Goal: Navigation & Orientation: Find specific page/section

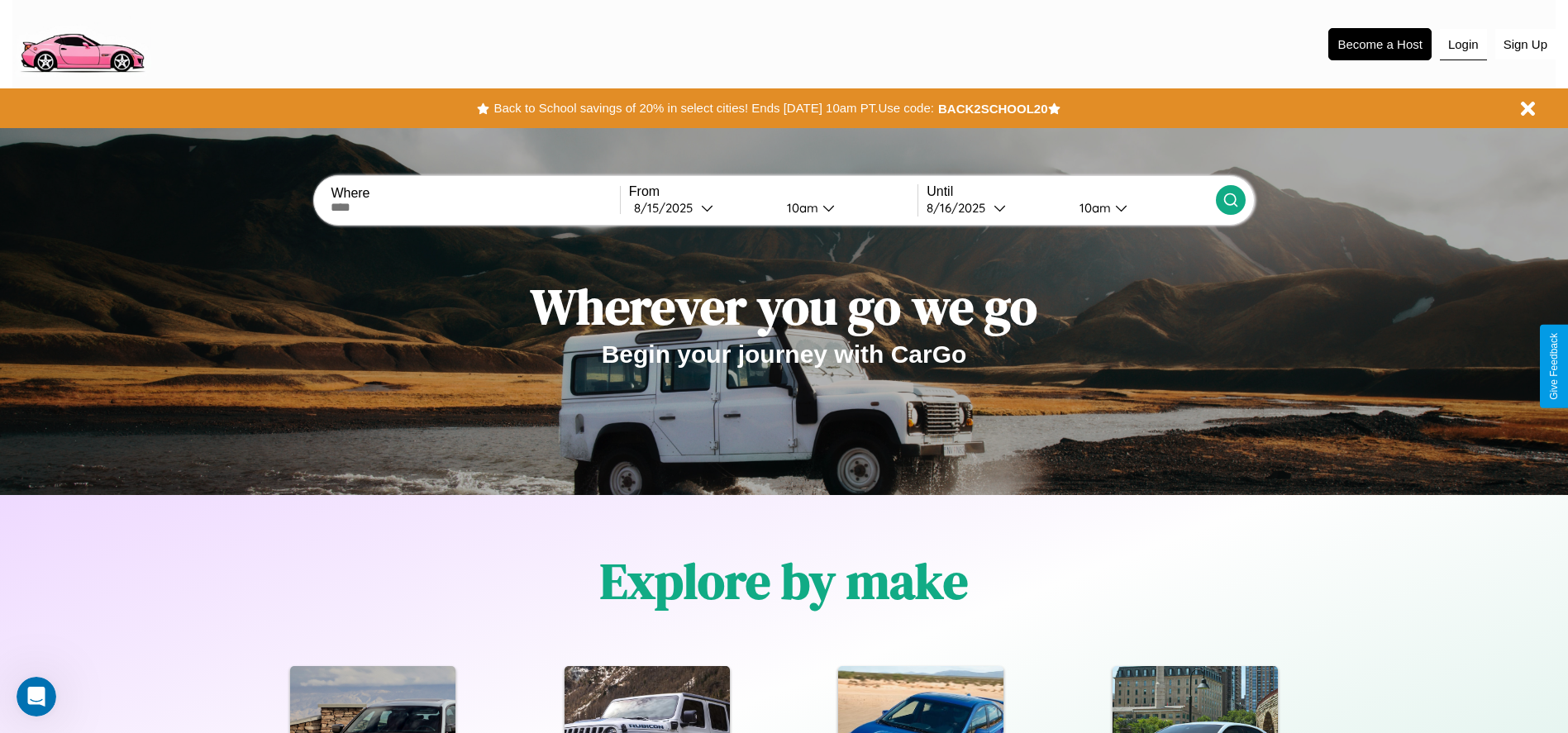
click at [1463, 44] on button "Login" at bounding box center [1463, 45] width 47 height 32
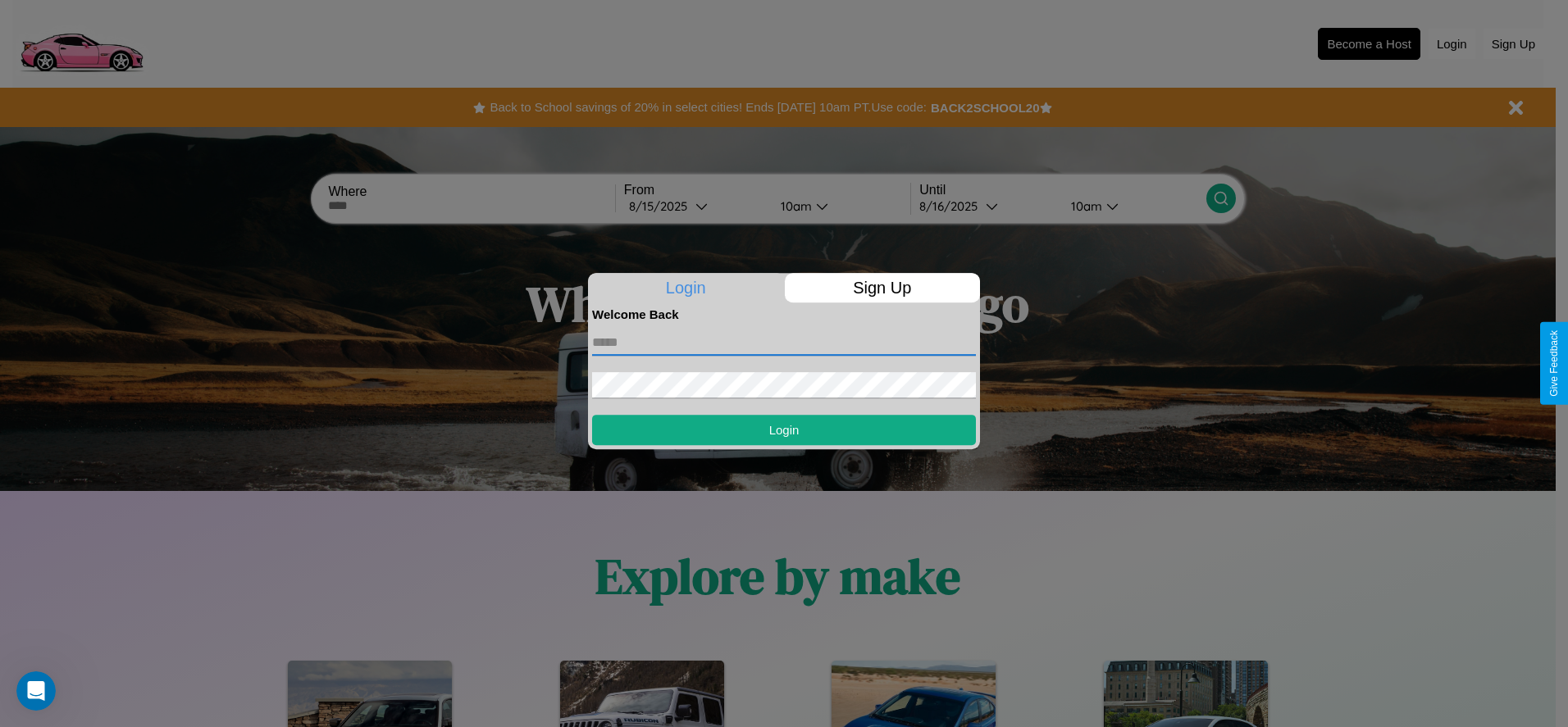
click at [784, 342] on input "text" at bounding box center [783, 342] width 384 height 26
type input "**********"
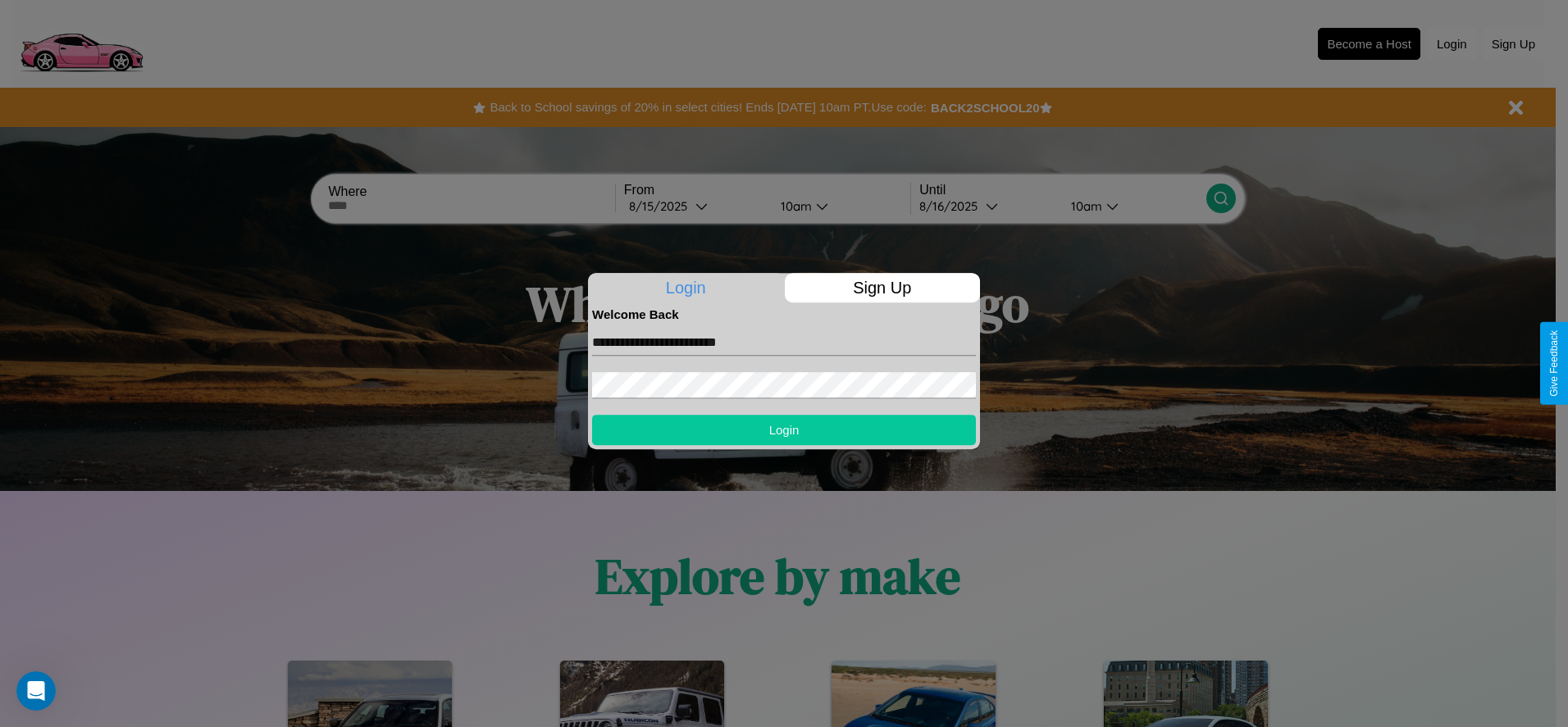
click at [784, 430] on button "Login" at bounding box center [783, 430] width 384 height 31
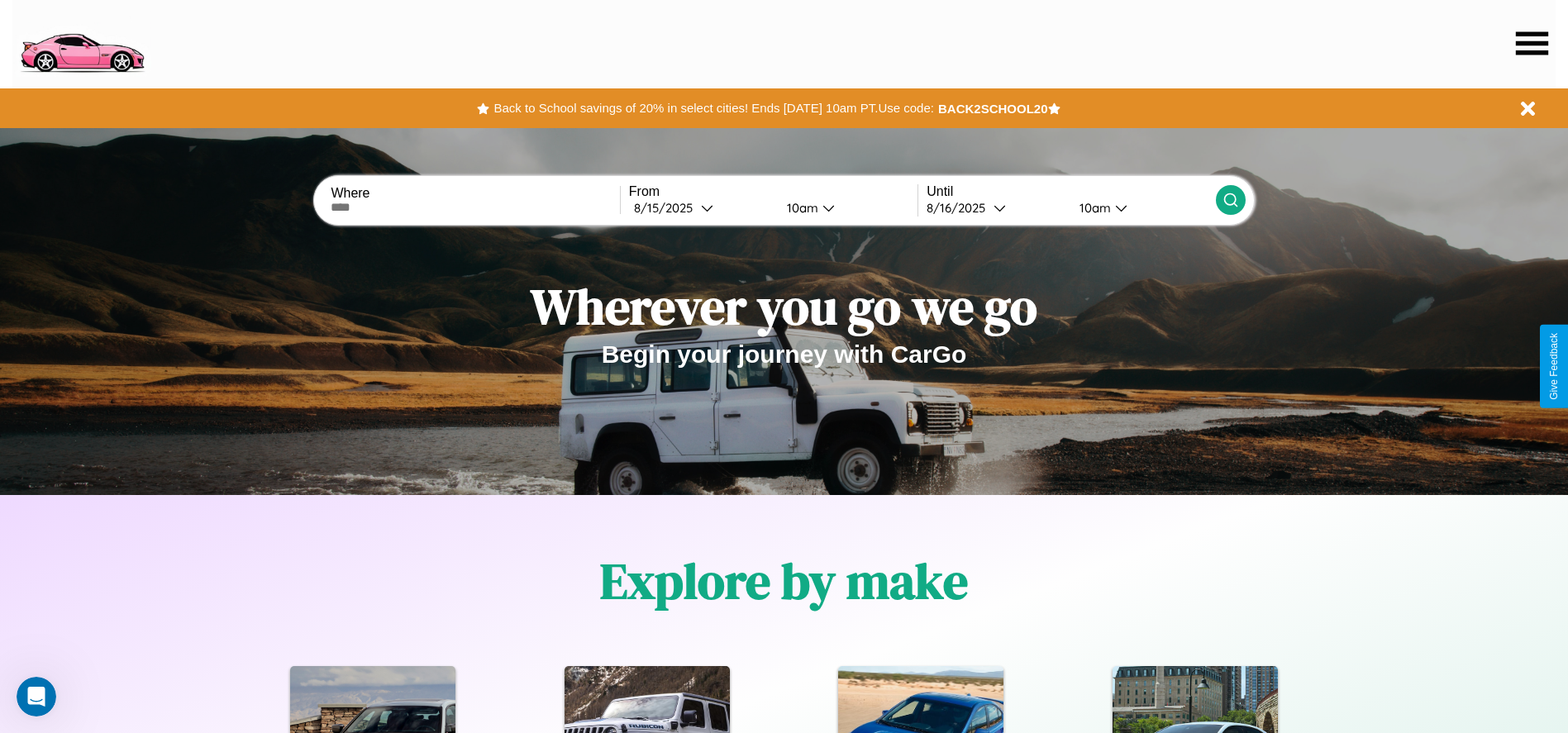
click at [1532, 43] on icon at bounding box center [1532, 43] width 33 height 23
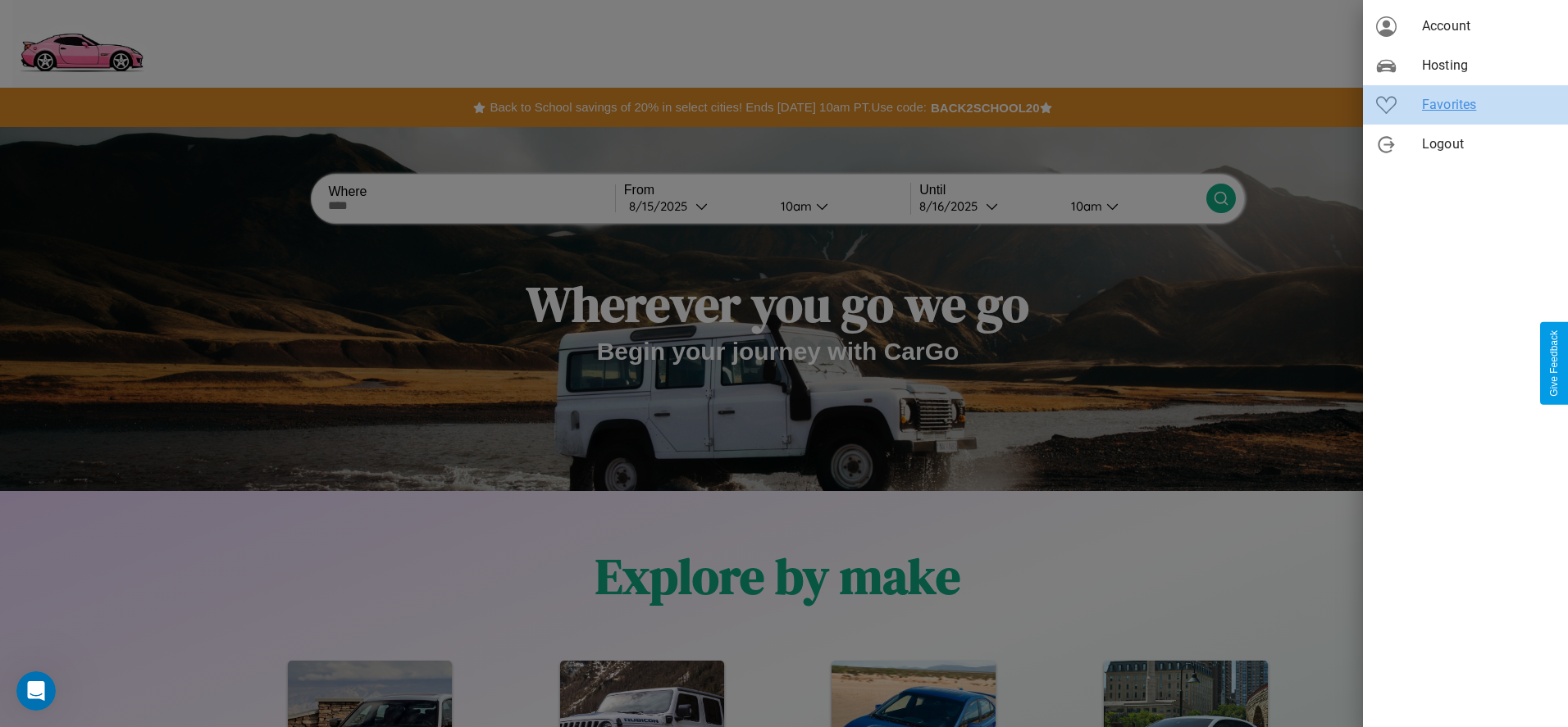
click at [1465, 105] on span "Favorites" at bounding box center [1488, 105] width 133 height 20
